Goal: Information Seeking & Learning: Learn about a topic

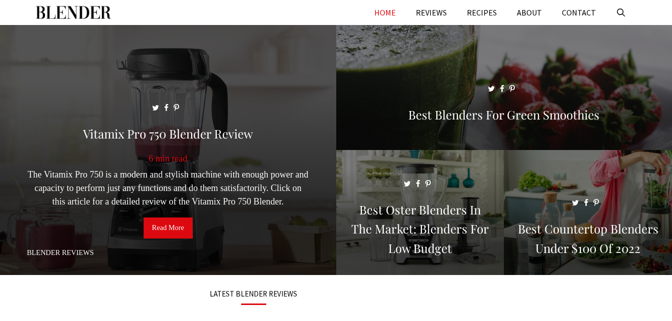
click at [173, 228] on link "Read More" at bounding box center [168, 228] width 49 height 21
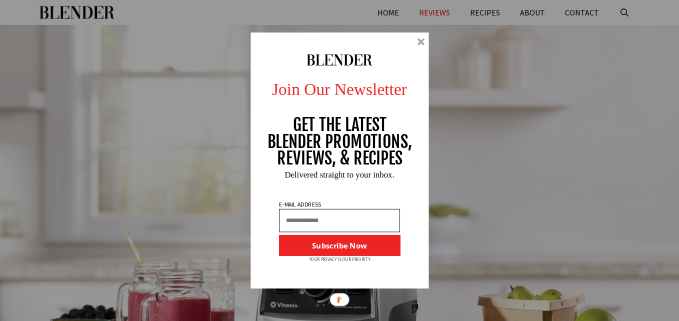
click at [420, 41] on div at bounding box center [421, 42] width 8 height 8
